Goal: Navigation & Orientation: Go to known website

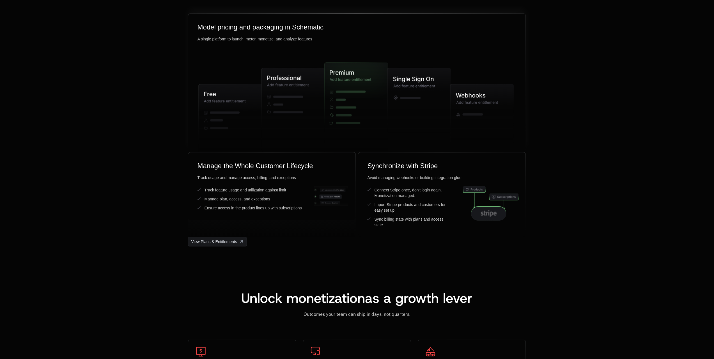
scroll to position [1403, 0]
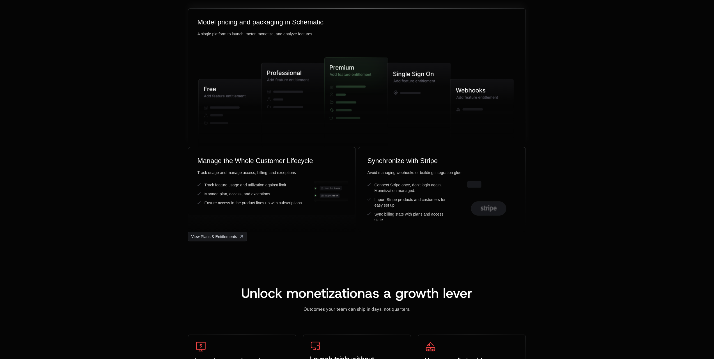
click at [282, 70] on icon at bounding box center [293, 105] width 63 height 84
click at [348, 82] on icon at bounding box center [354, 103] width 59 height 91
click at [403, 81] on g at bounding box center [418, 95] width 63 height 65
click at [452, 82] on icon at bounding box center [481, 108] width 63 height 59
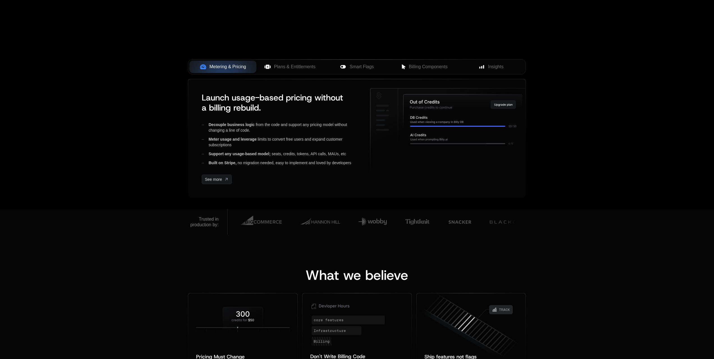
scroll to position [0, 0]
